Goal: Transaction & Acquisition: Purchase product/service

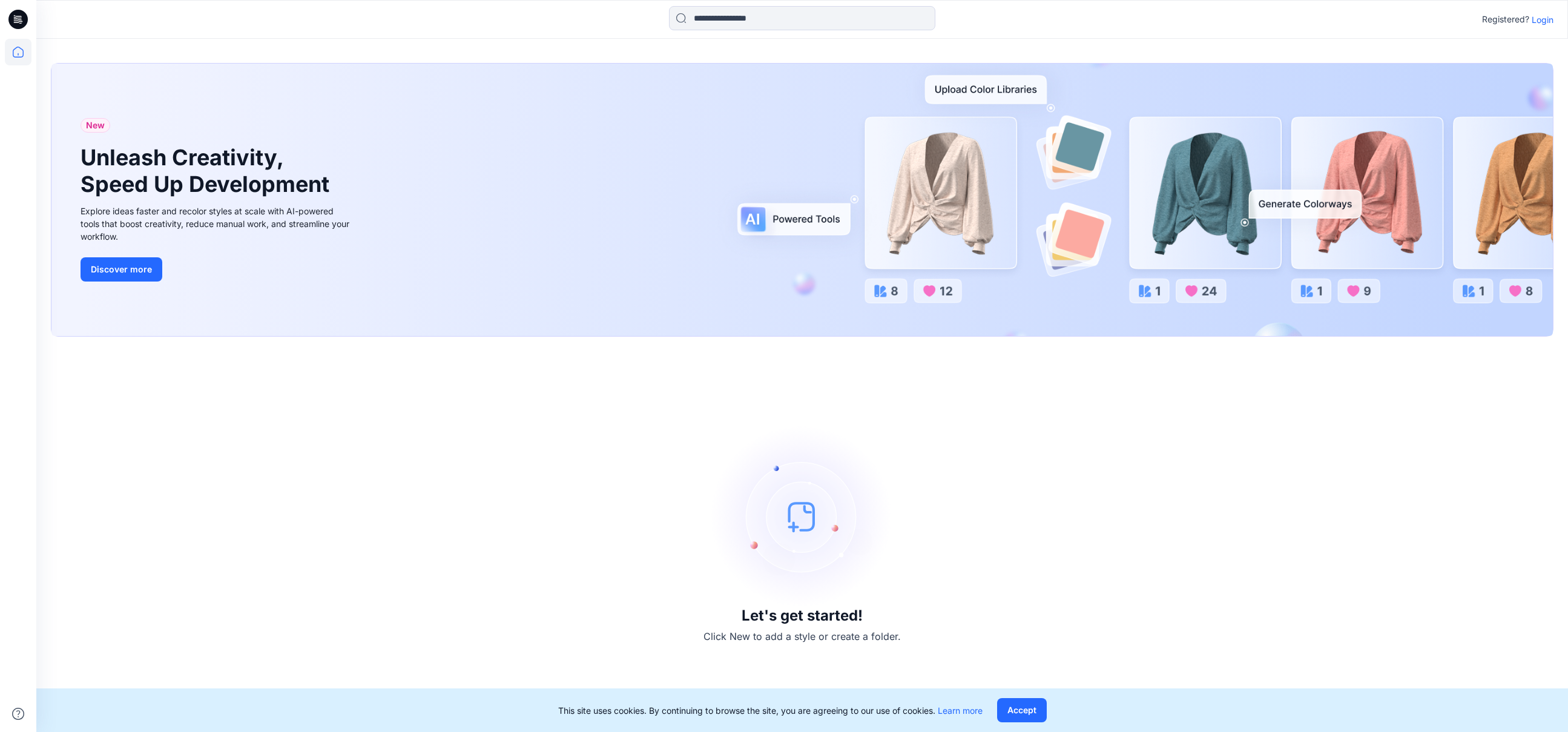
click at [16, 19] on icon at bounding box center [15, 19] width 4 height 1
click at [21, 53] on icon at bounding box center [18, 52] width 27 height 27
click at [1544, 16] on p "Login" at bounding box center [1542, 19] width 22 height 13
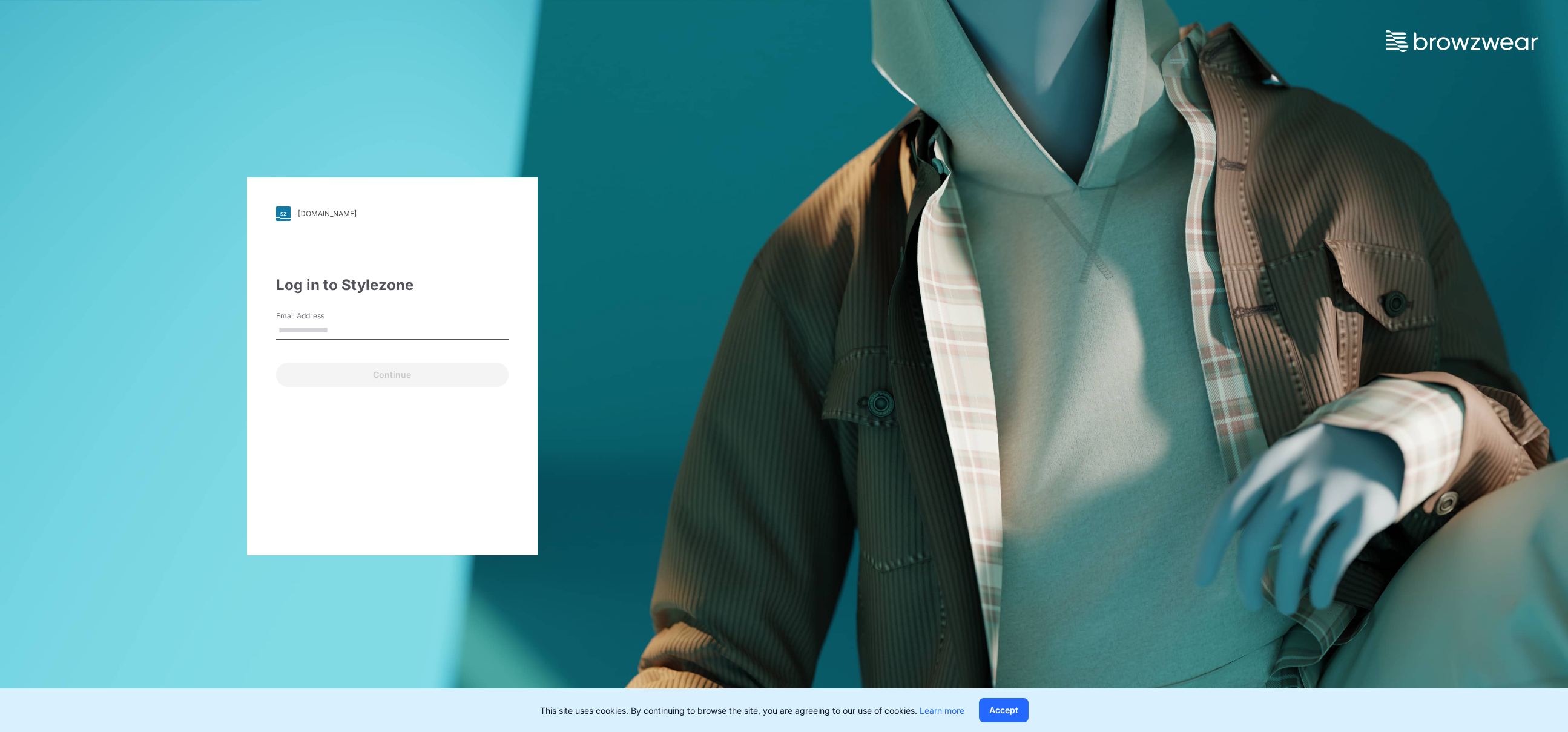
type input "**********"
click at [402, 375] on button "Continue" at bounding box center [392, 375] width 232 height 24
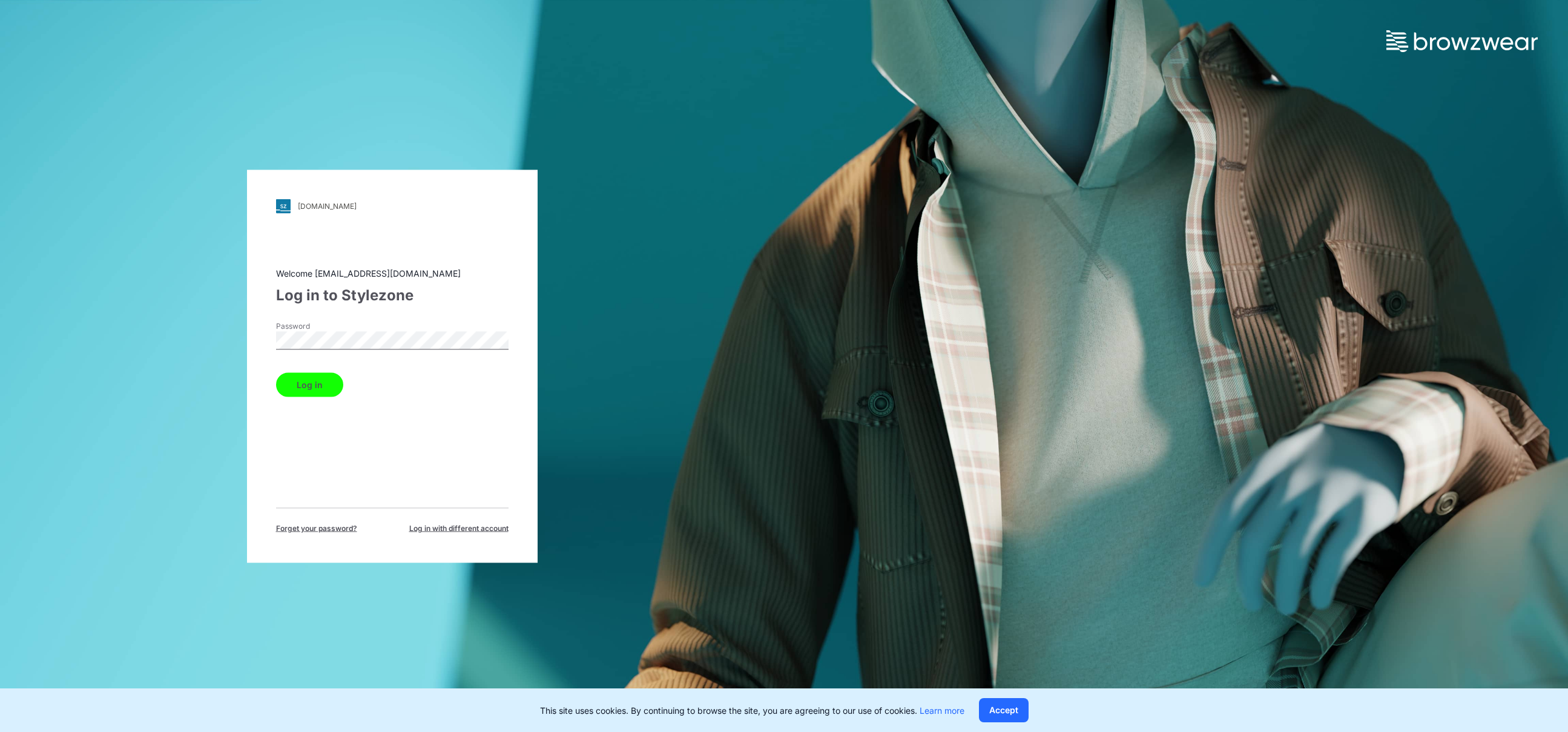
drag, startPoint x: 314, startPoint y: 384, endPoint x: 360, endPoint y: 385, distance: 46.0
click at [315, 384] on button "Log in" at bounding box center [309, 384] width 67 height 24
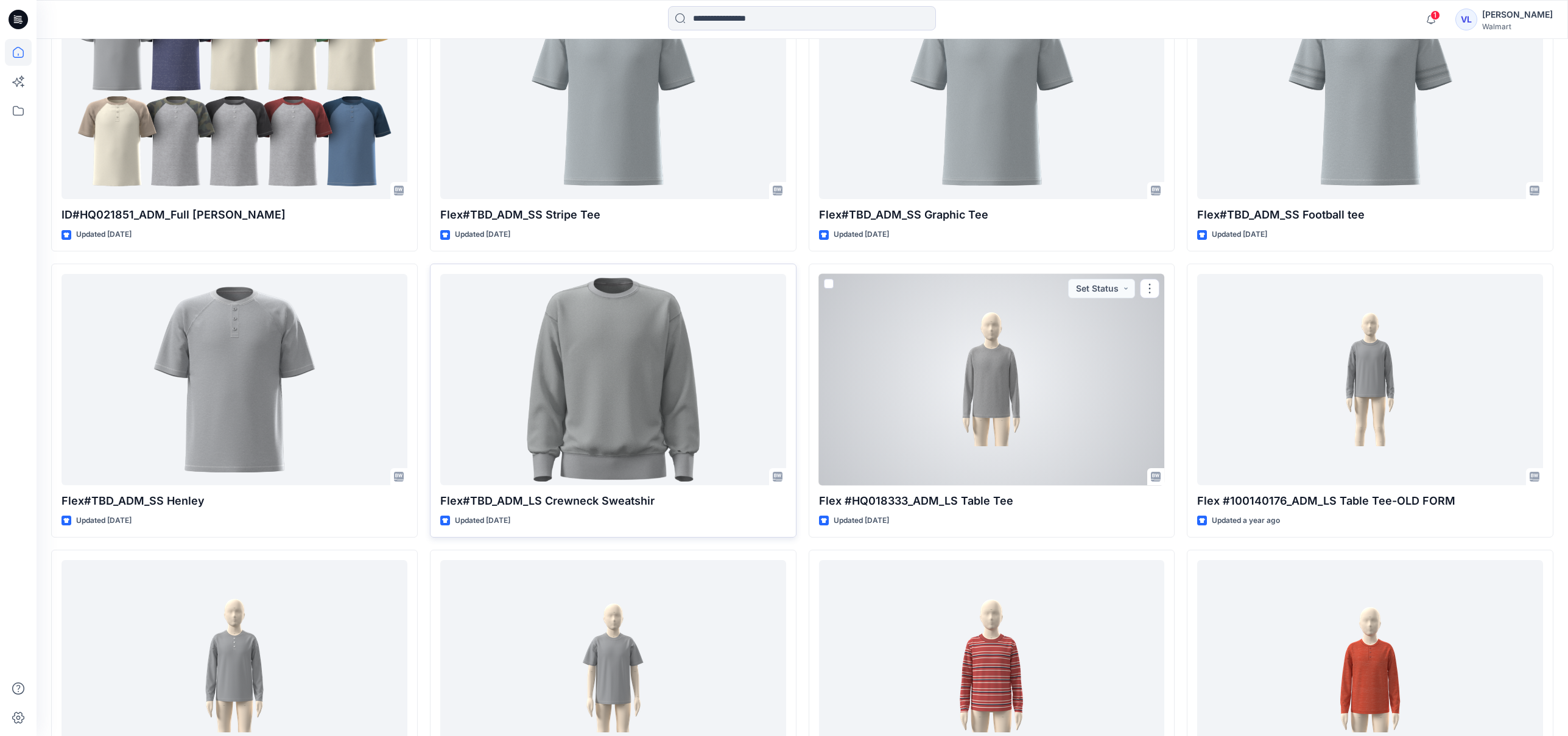
scroll to position [1930, 0]
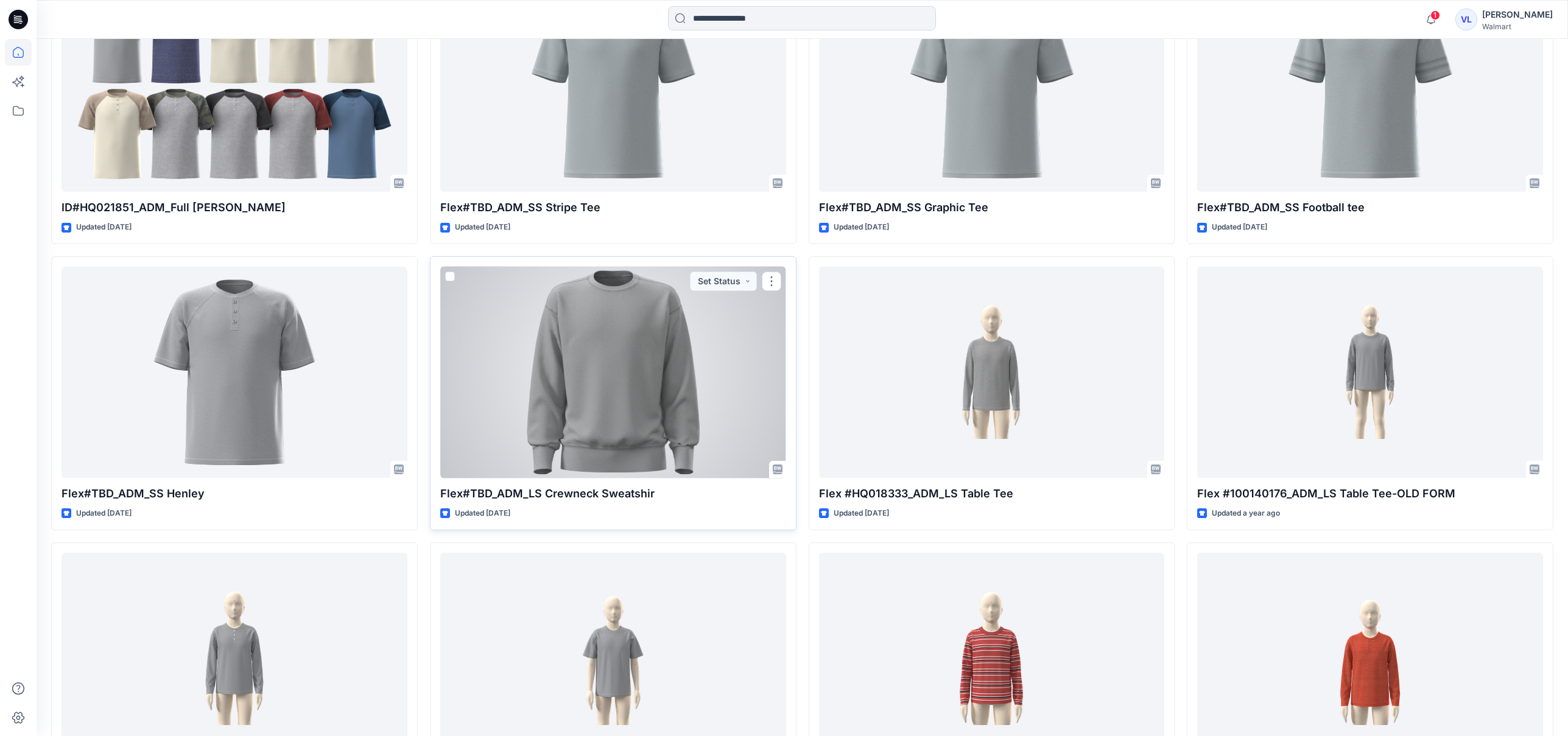
click at [625, 378] on div at bounding box center [613, 372] width 346 height 211
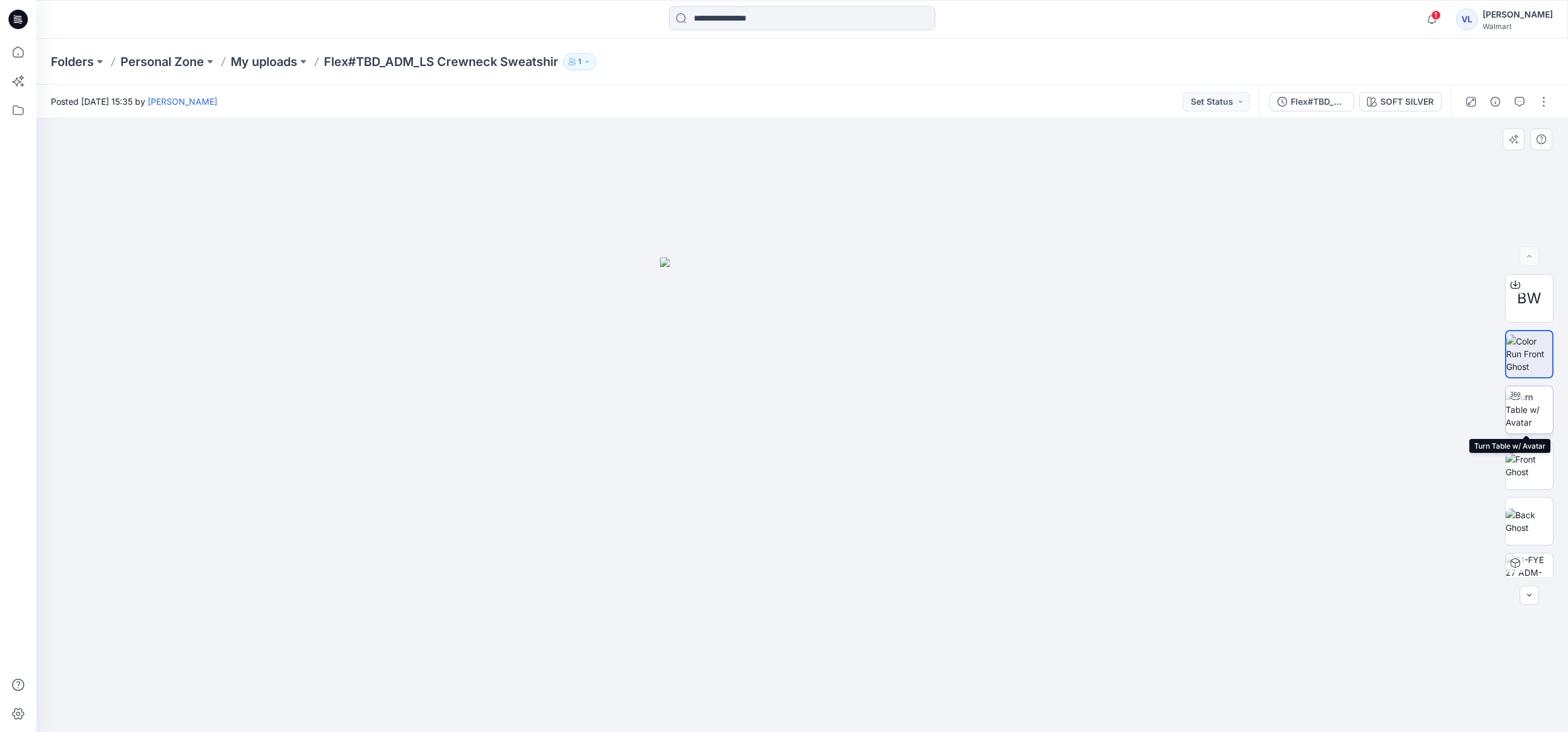
click at [1535, 407] on img at bounding box center [1529, 410] width 47 height 38
click at [801, 695] on icon at bounding box center [803, 699] width 8 height 8
drag, startPoint x: 805, startPoint y: 716, endPoint x: 862, endPoint y: 713, distance: 57.1
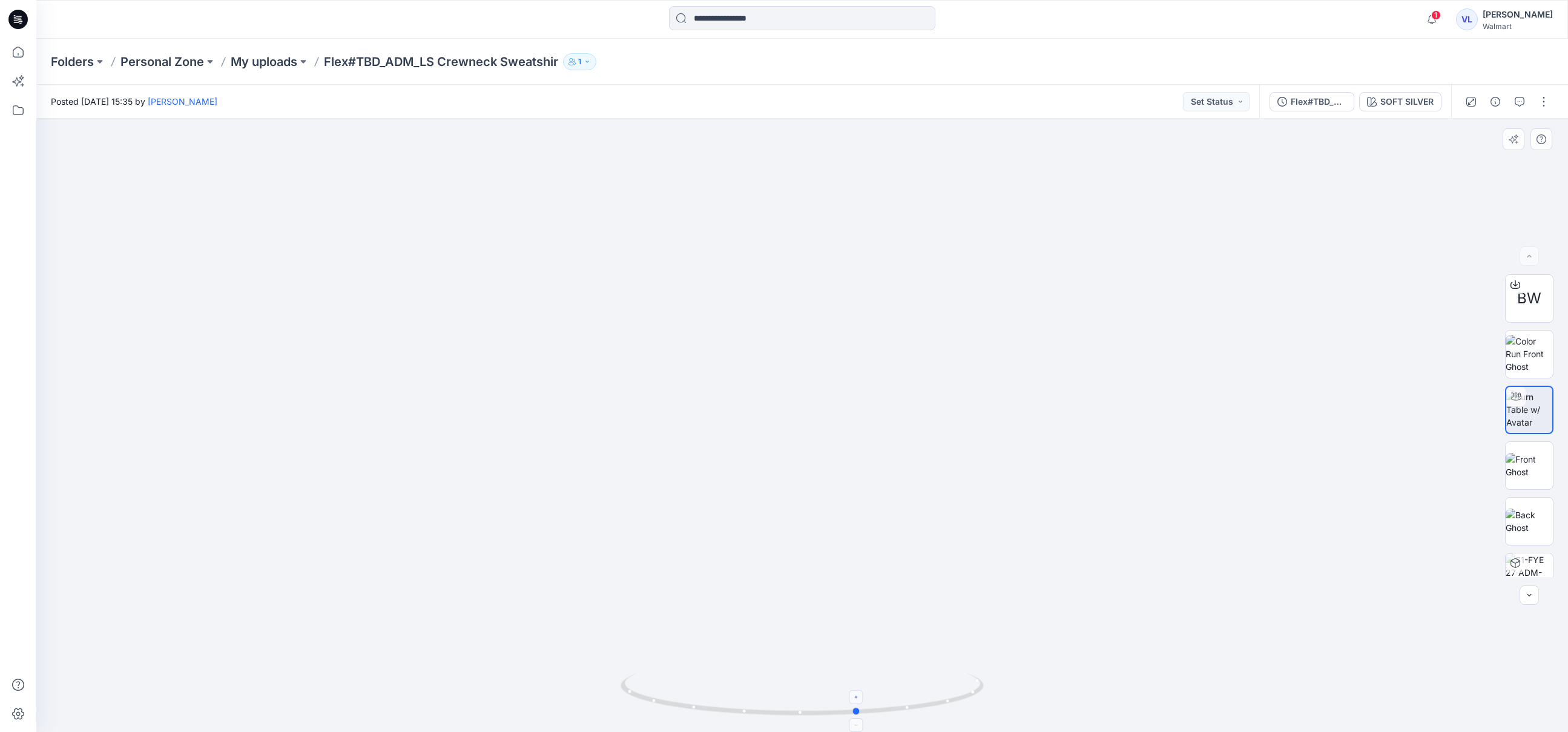
click at [862, 713] on icon at bounding box center [803, 695] width 366 height 45
drag, startPoint x: 859, startPoint y: 714, endPoint x: 816, endPoint y: 714, distance: 43.0
click at [816, 714] on circle at bounding box center [816, 713] width 8 height 8
click at [1533, 465] on img at bounding box center [1529, 465] width 47 height 25
click at [1538, 518] on img at bounding box center [1529, 521] width 47 height 25
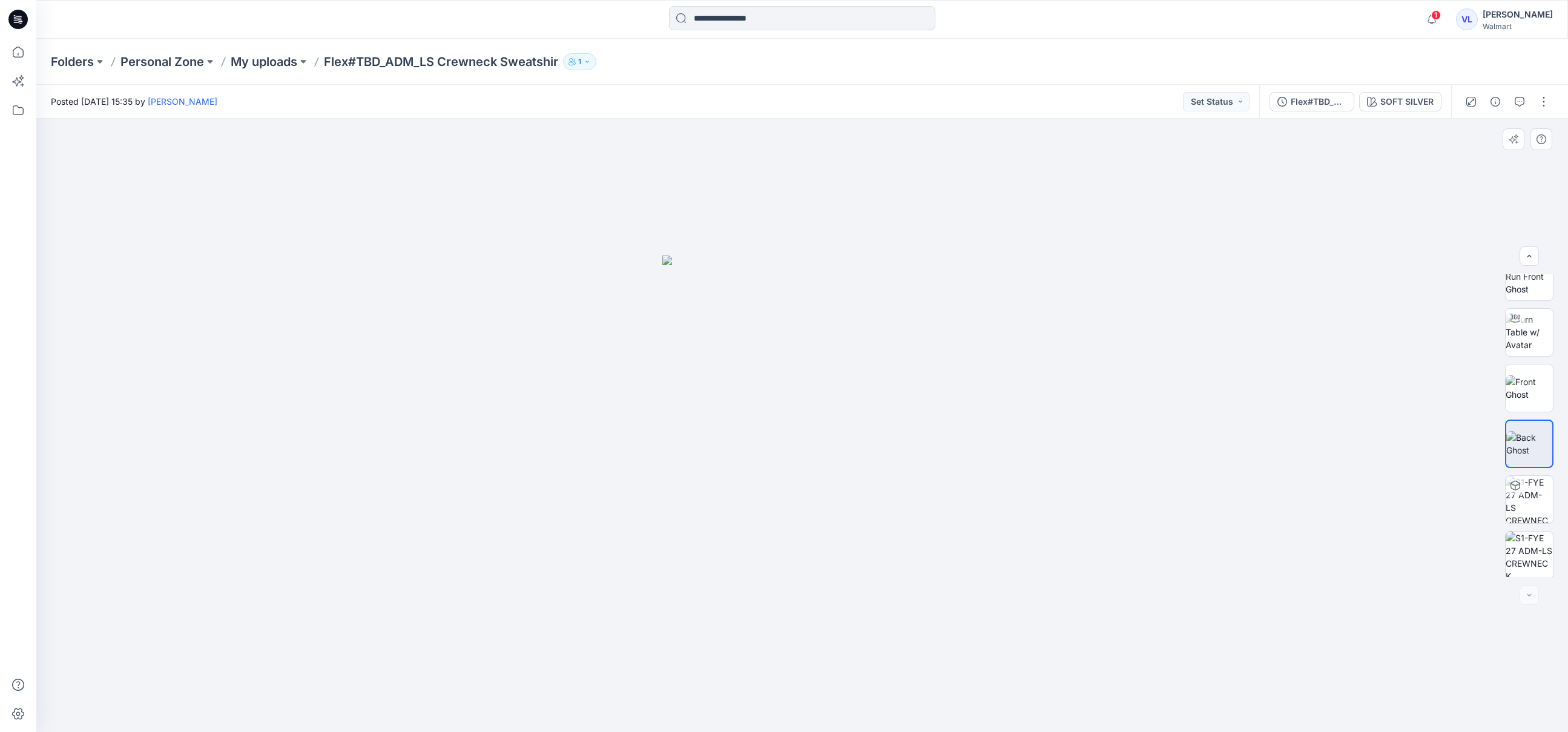
scroll to position [80, 0]
click at [1440, 15] on span "1" at bounding box center [1435, 15] width 10 height 10
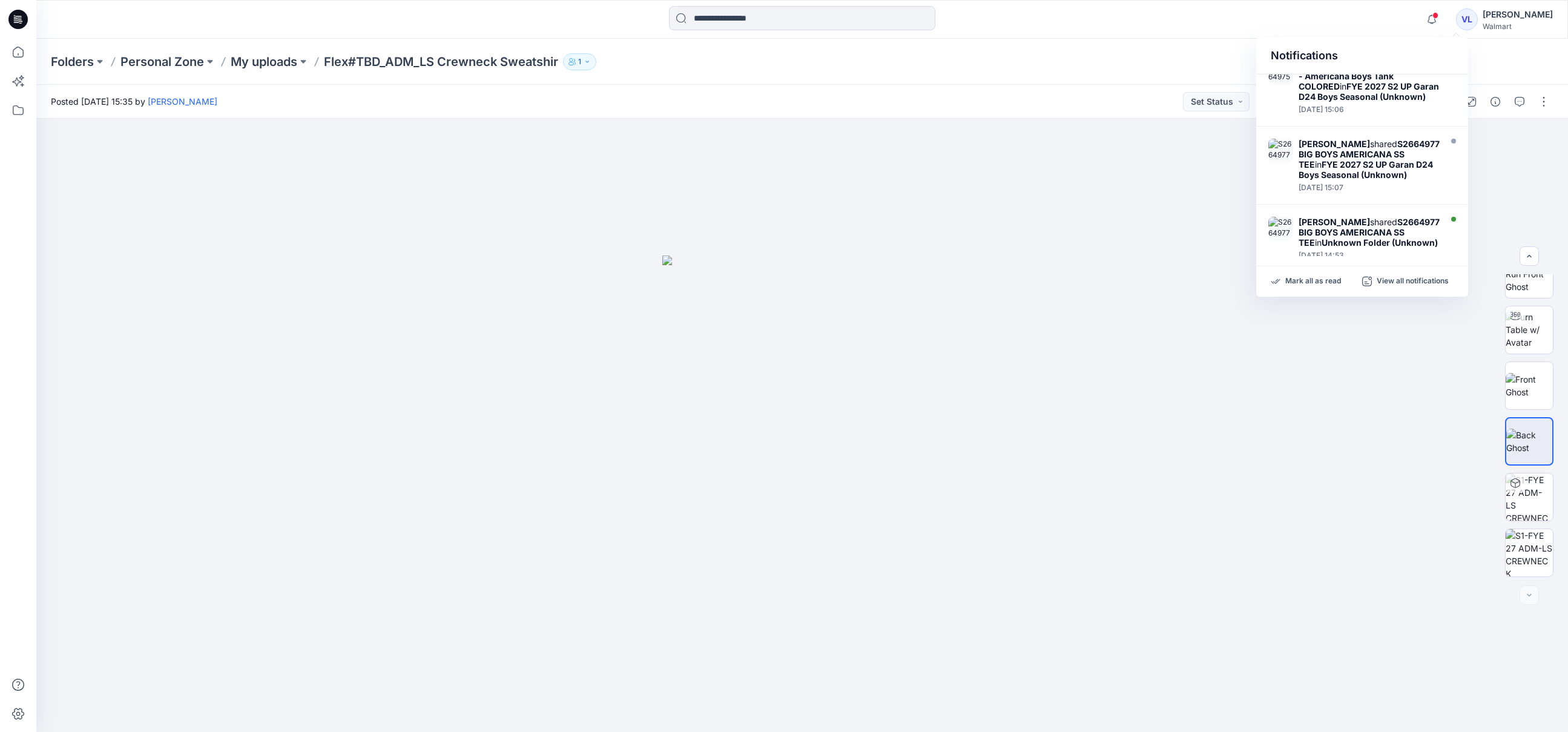
scroll to position [0, 0]
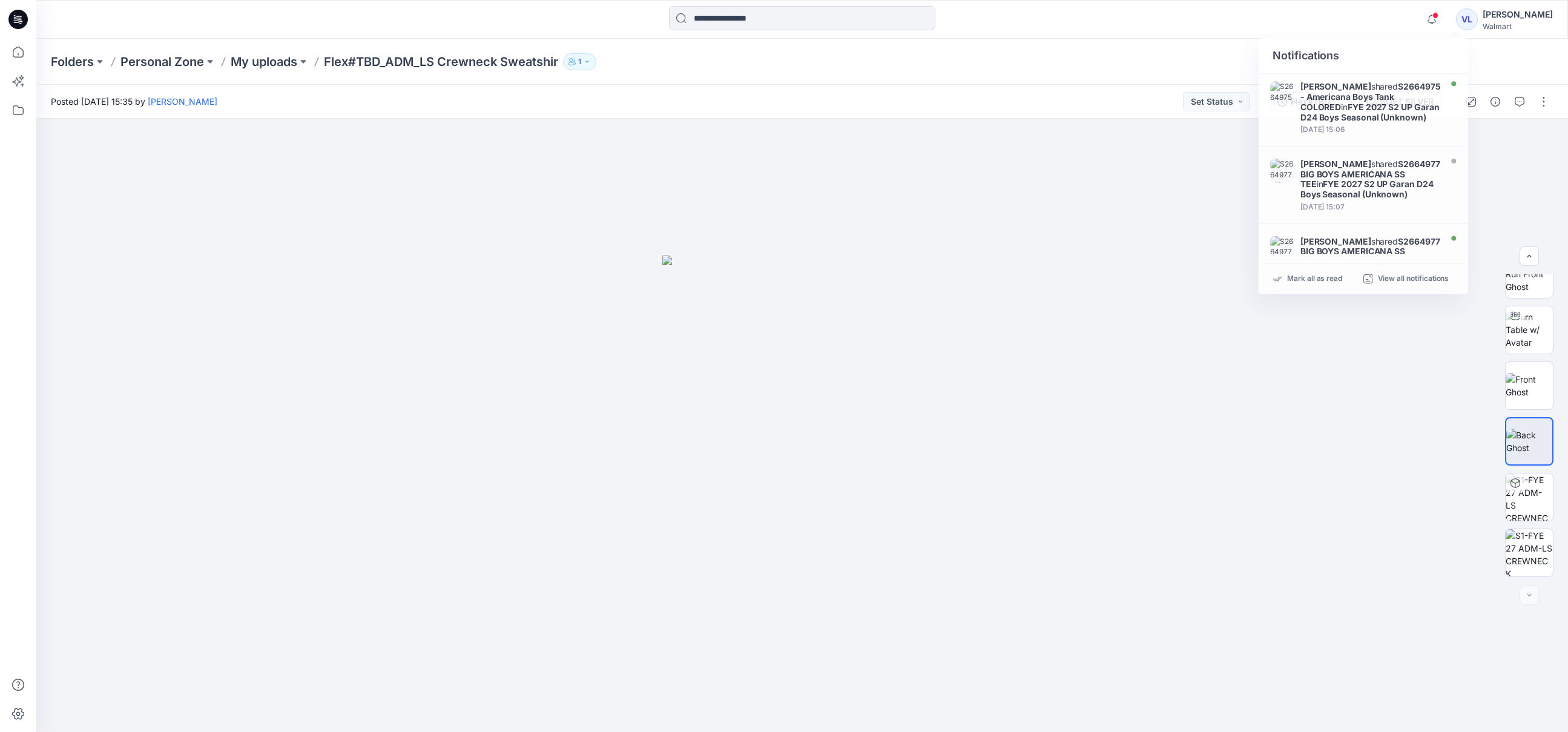
click at [1125, 21] on div at bounding box center [801, 19] width 765 height 27
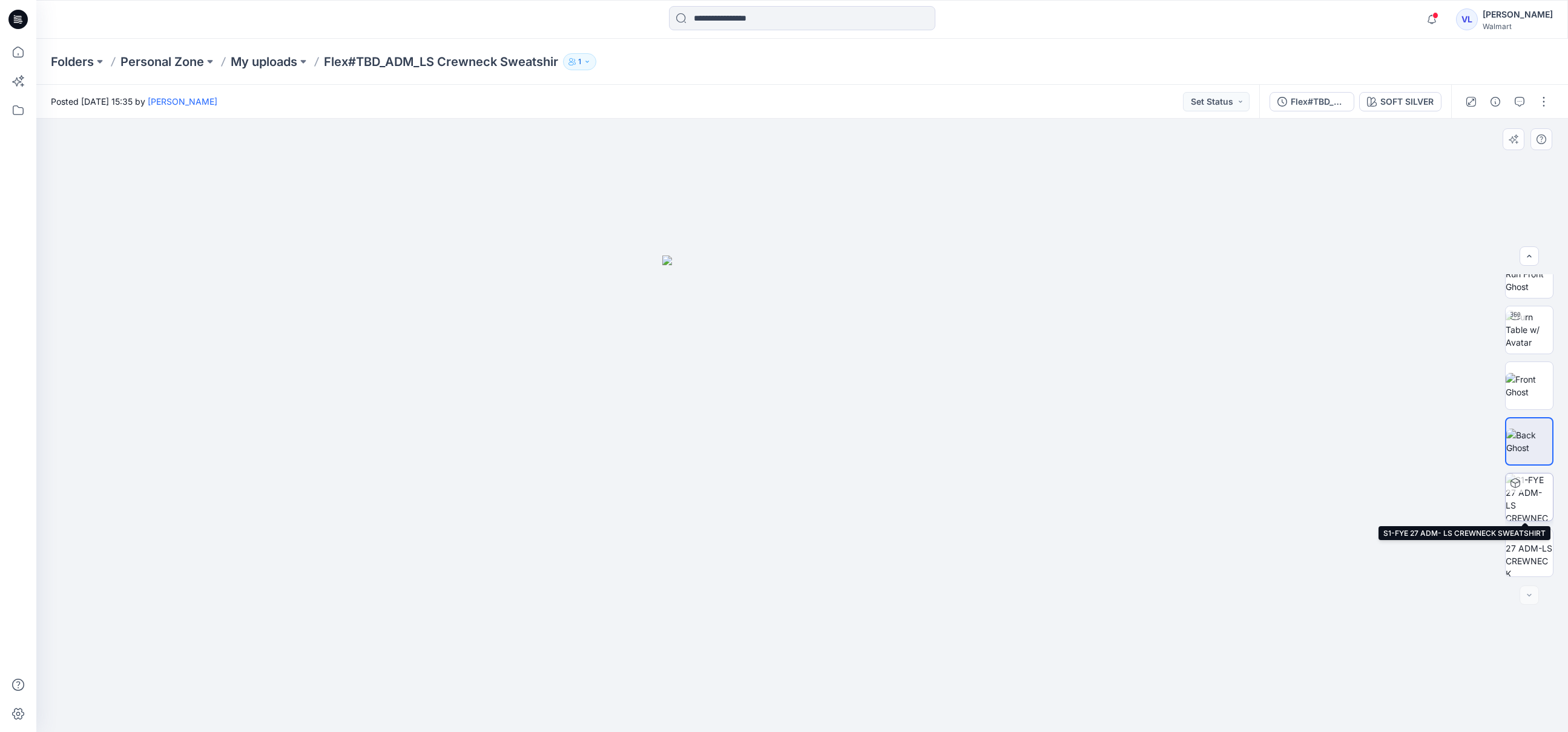
click at [1530, 498] on img at bounding box center [1529, 497] width 47 height 47
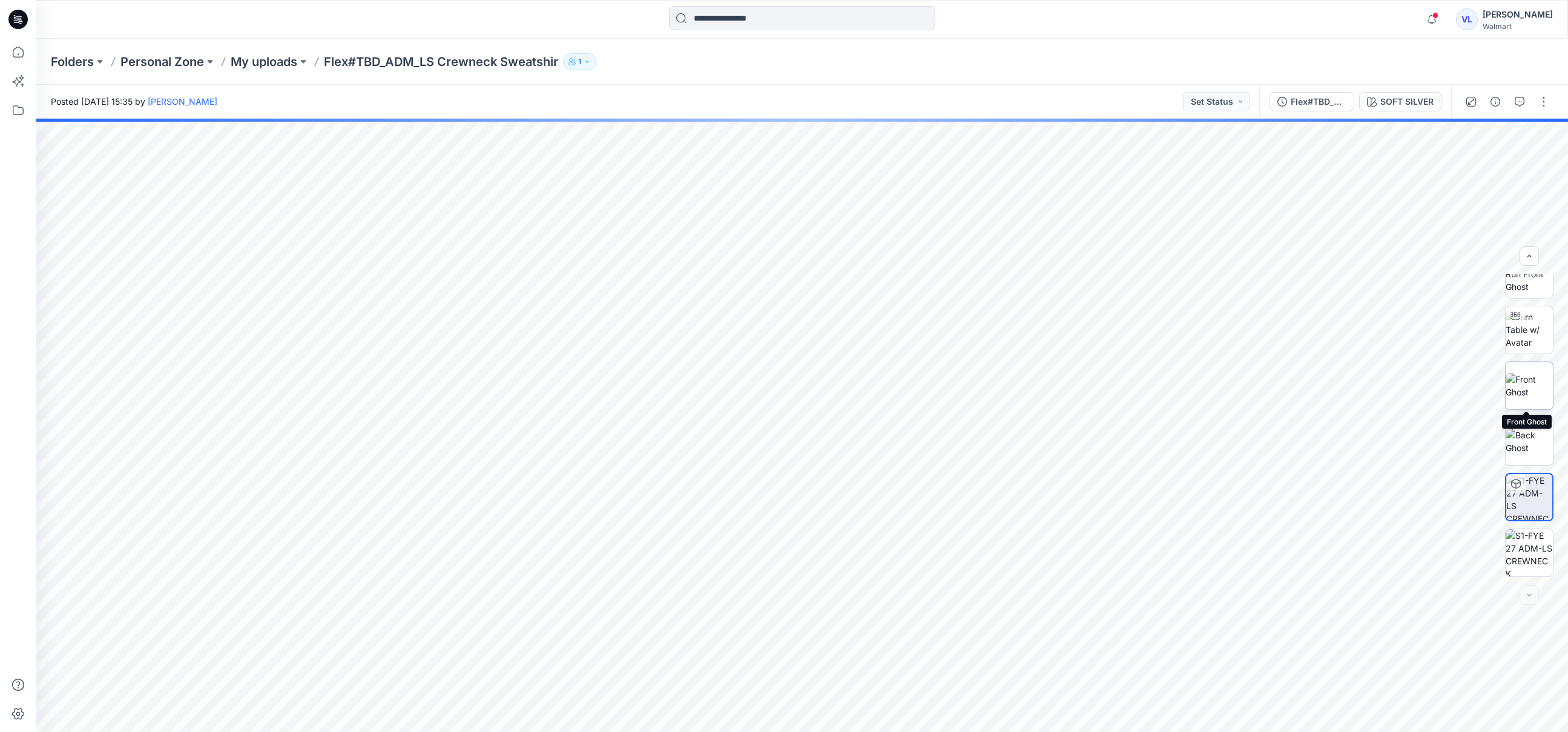
click at [1534, 386] on img at bounding box center [1529, 385] width 47 height 25
